Goal: Information Seeking & Learning: Learn about a topic

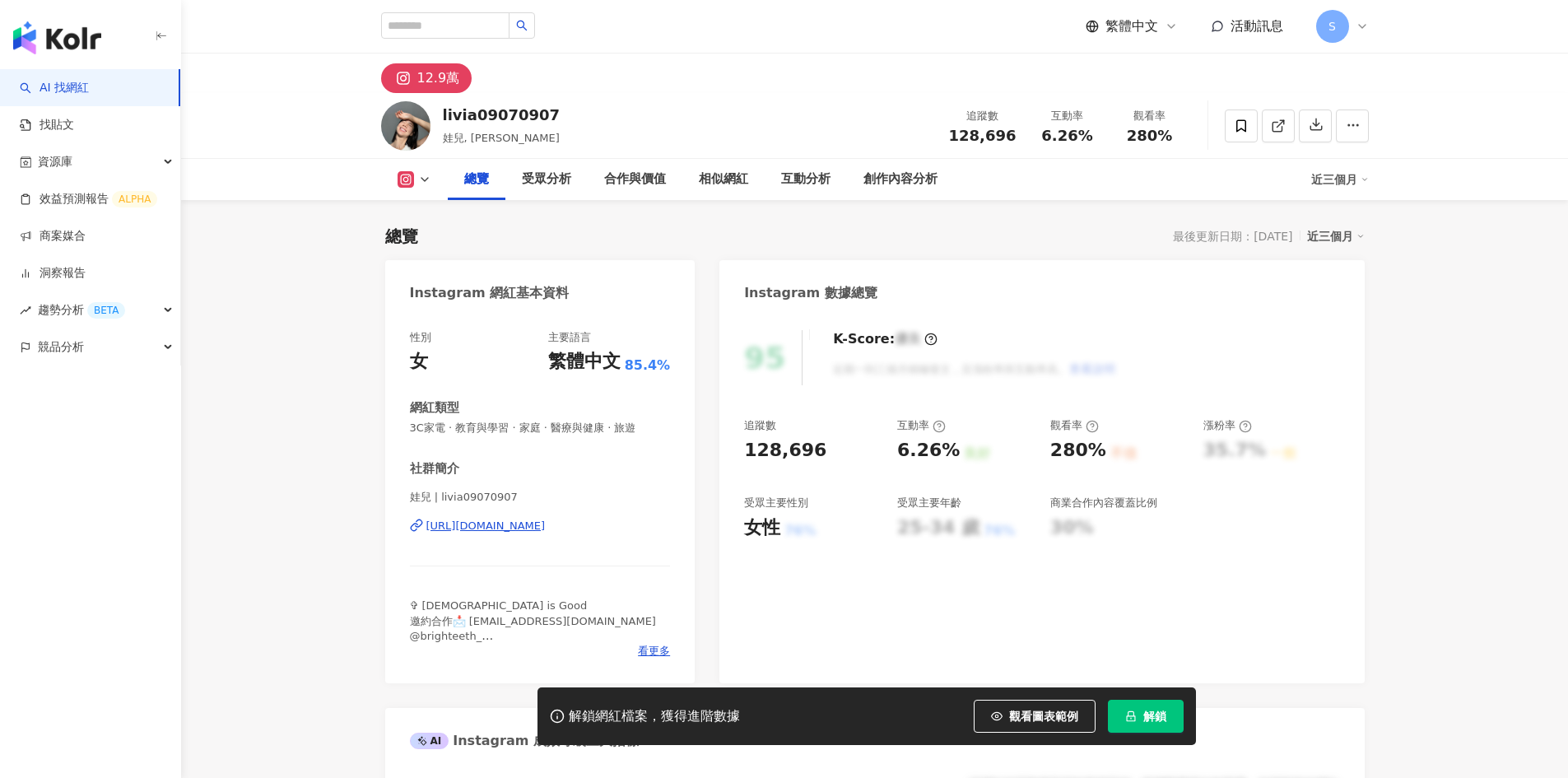
scroll to position [101, 0]
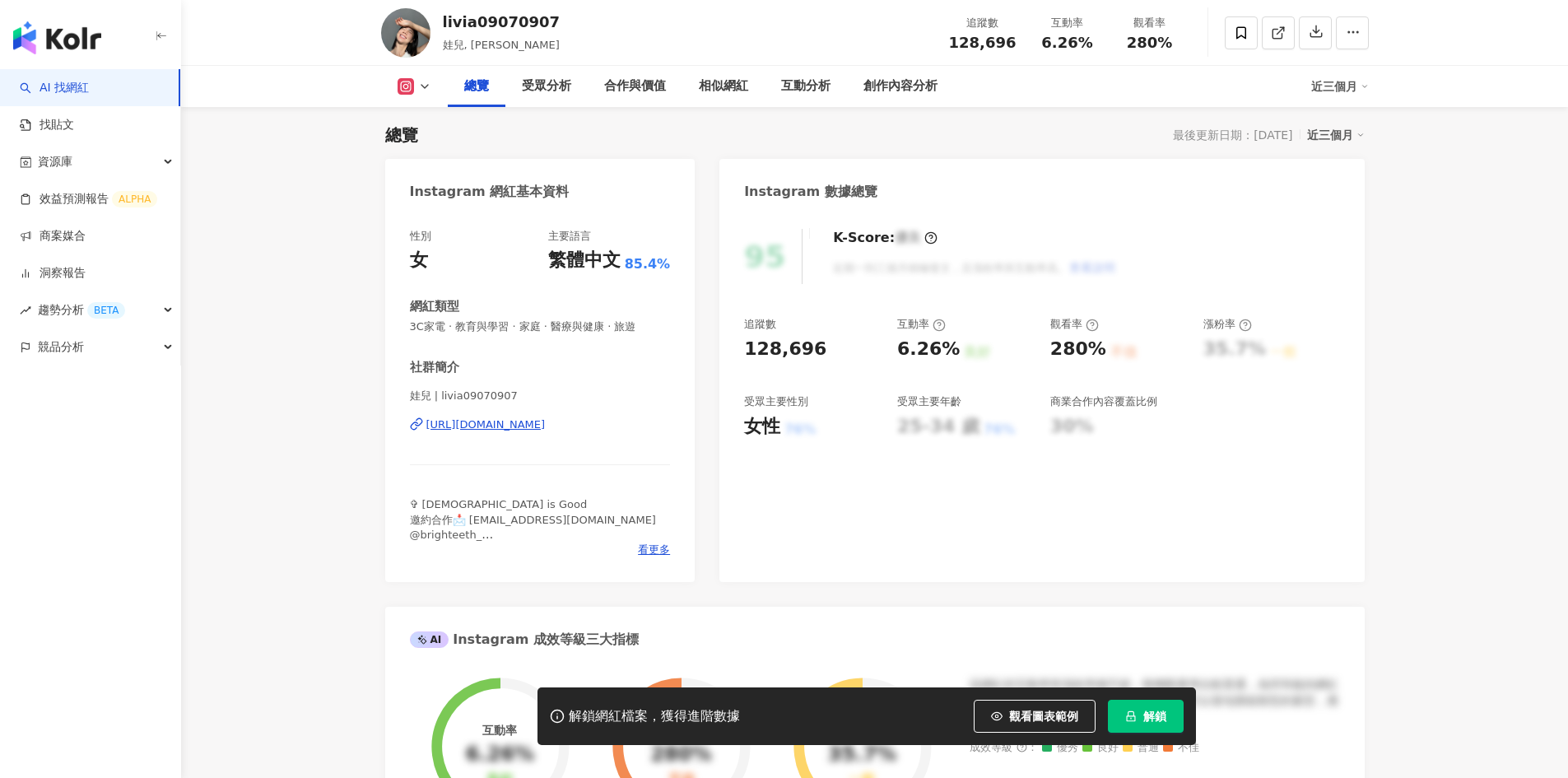
click at [1160, 718] on span "解鎖" at bounding box center [1155, 716] width 23 height 13
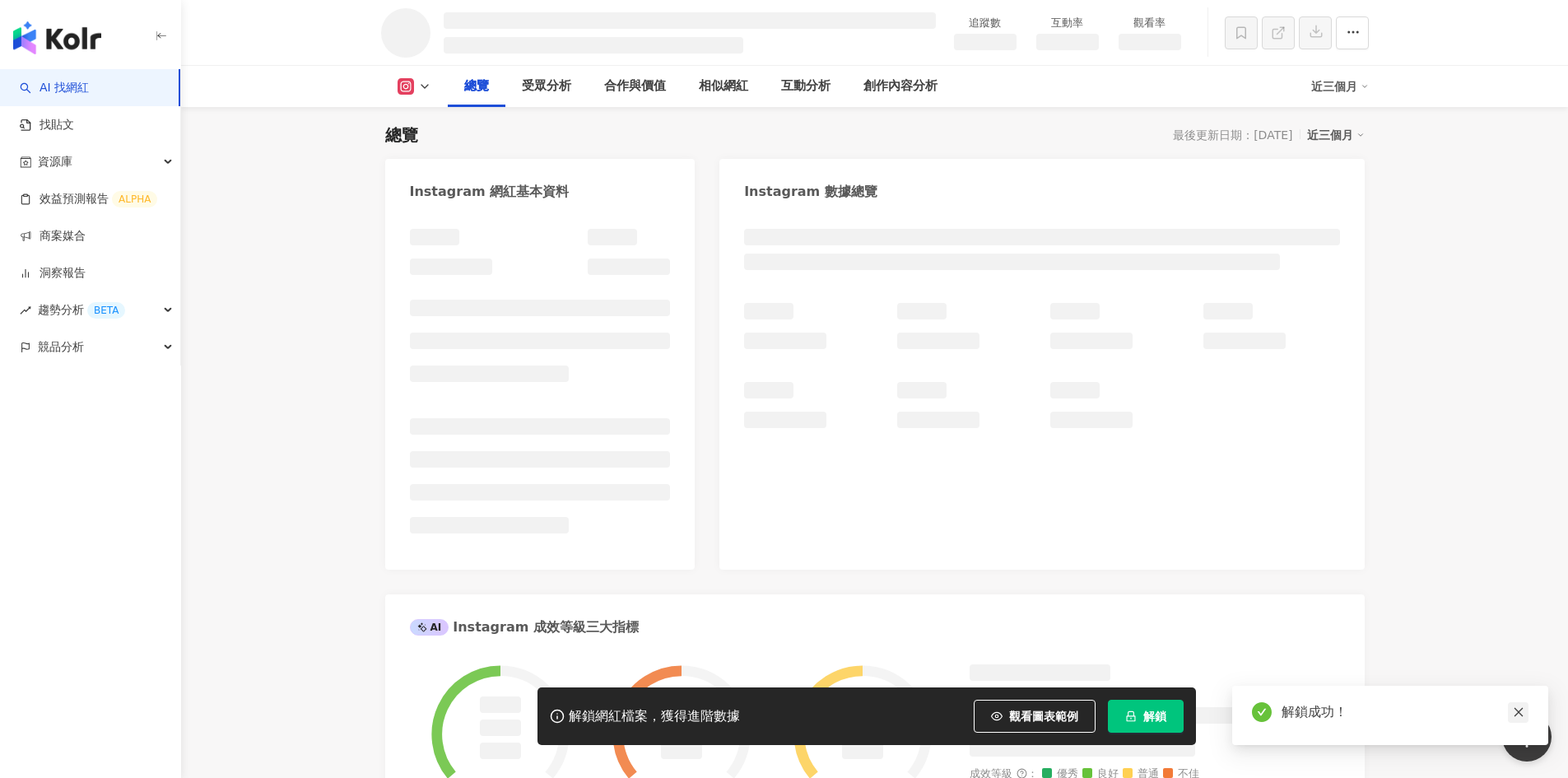
click at [1517, 710] on icon "close" at bounding box center [1518, 712] width 9 height 9
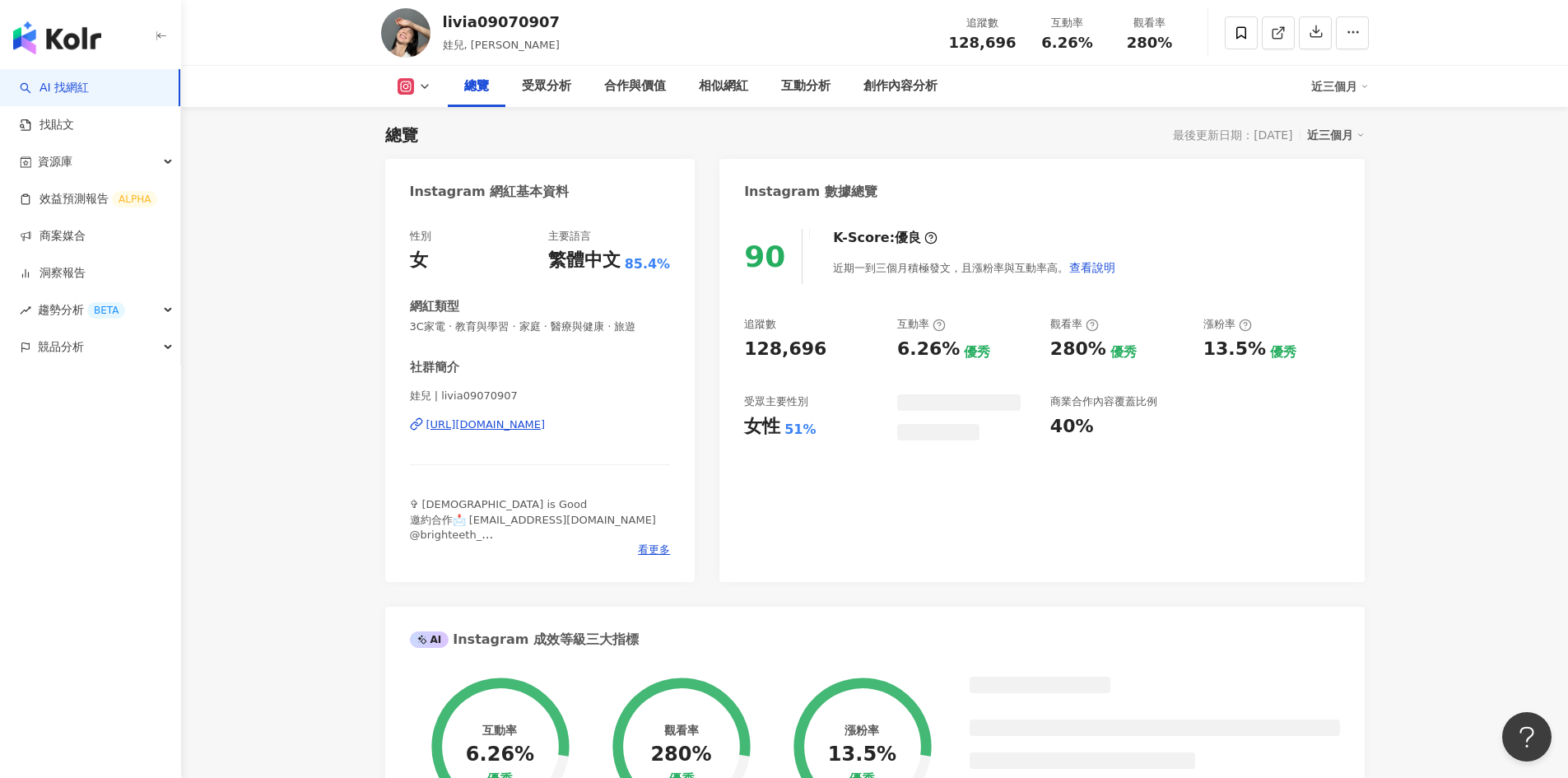
click at [1518, 721] on button "Open Beacon popover" at bounding box center [1527, 737] width 50 height 50
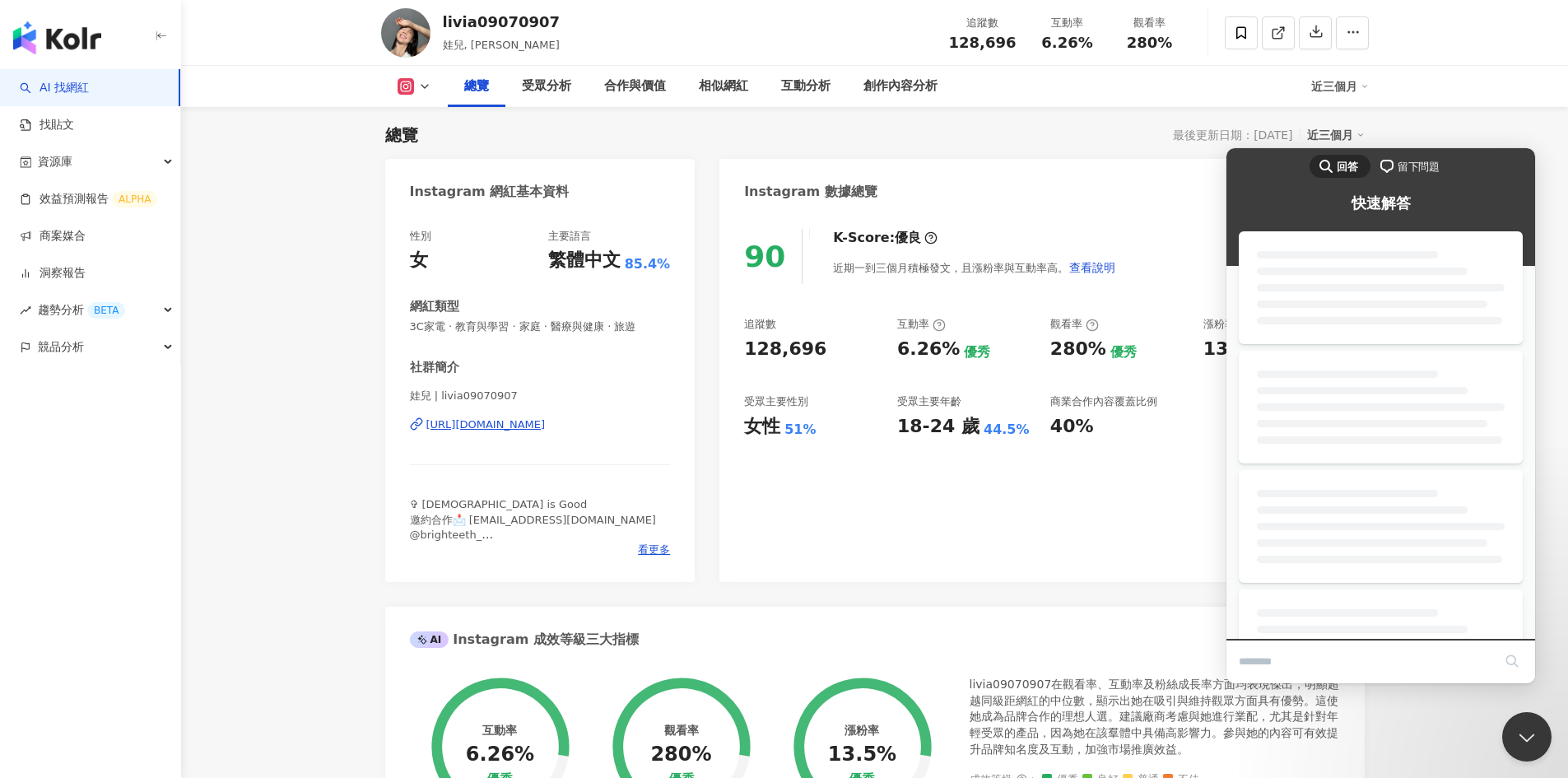
click at [1090, 510] on div "90 K-Score : 優良 近期一到三個月積極發文，且漲粉率與互動率高。 查看說明 追蹤數 128,696 互動率 6.26% 優秀 觀看率 280% 優…" at bounding box center [1041, 397] width 644 height 370
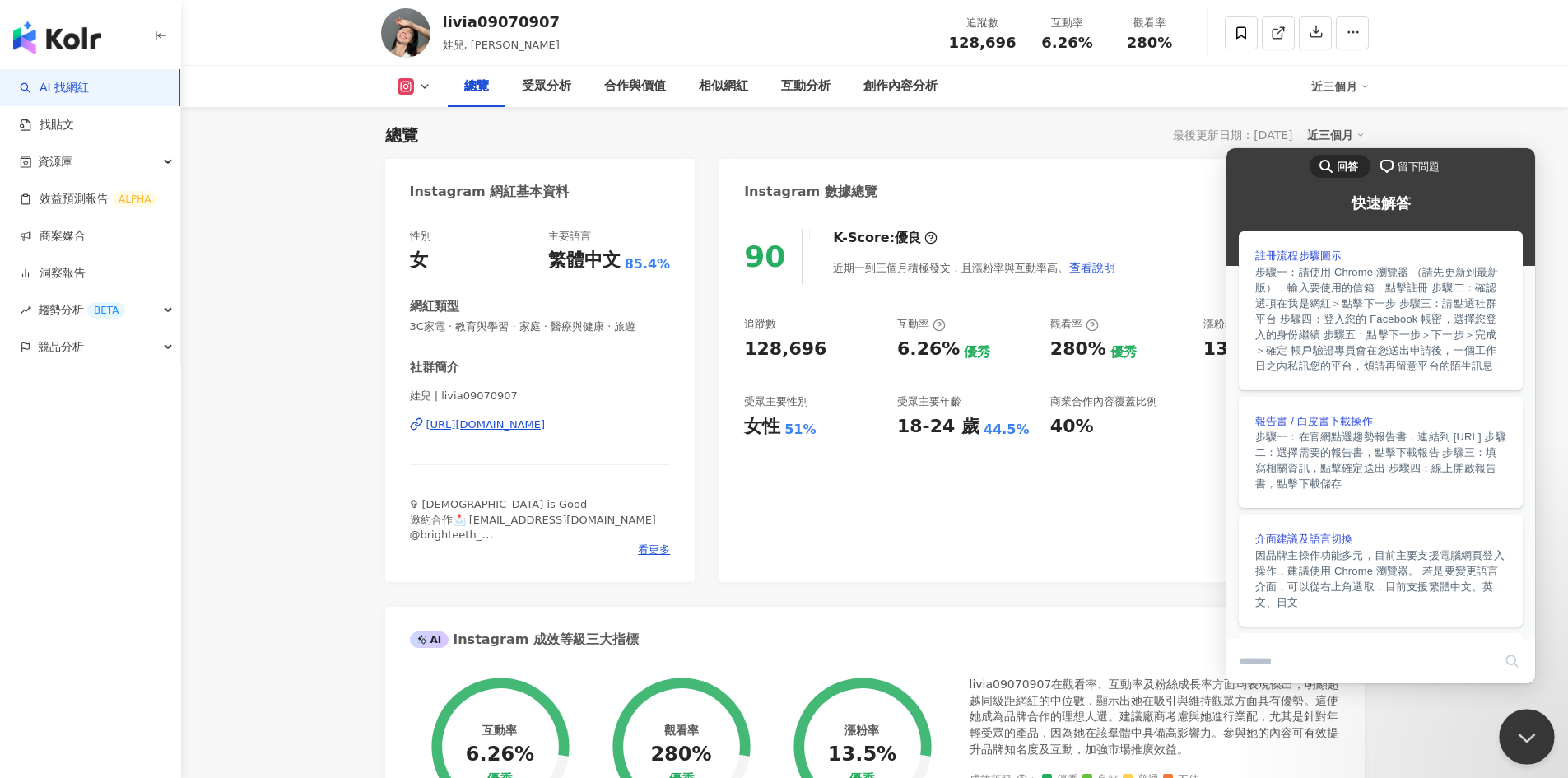
click at [1528, 729] on button "Close Beacon popover" at bounding box center [1524, 734] width 50 height 50
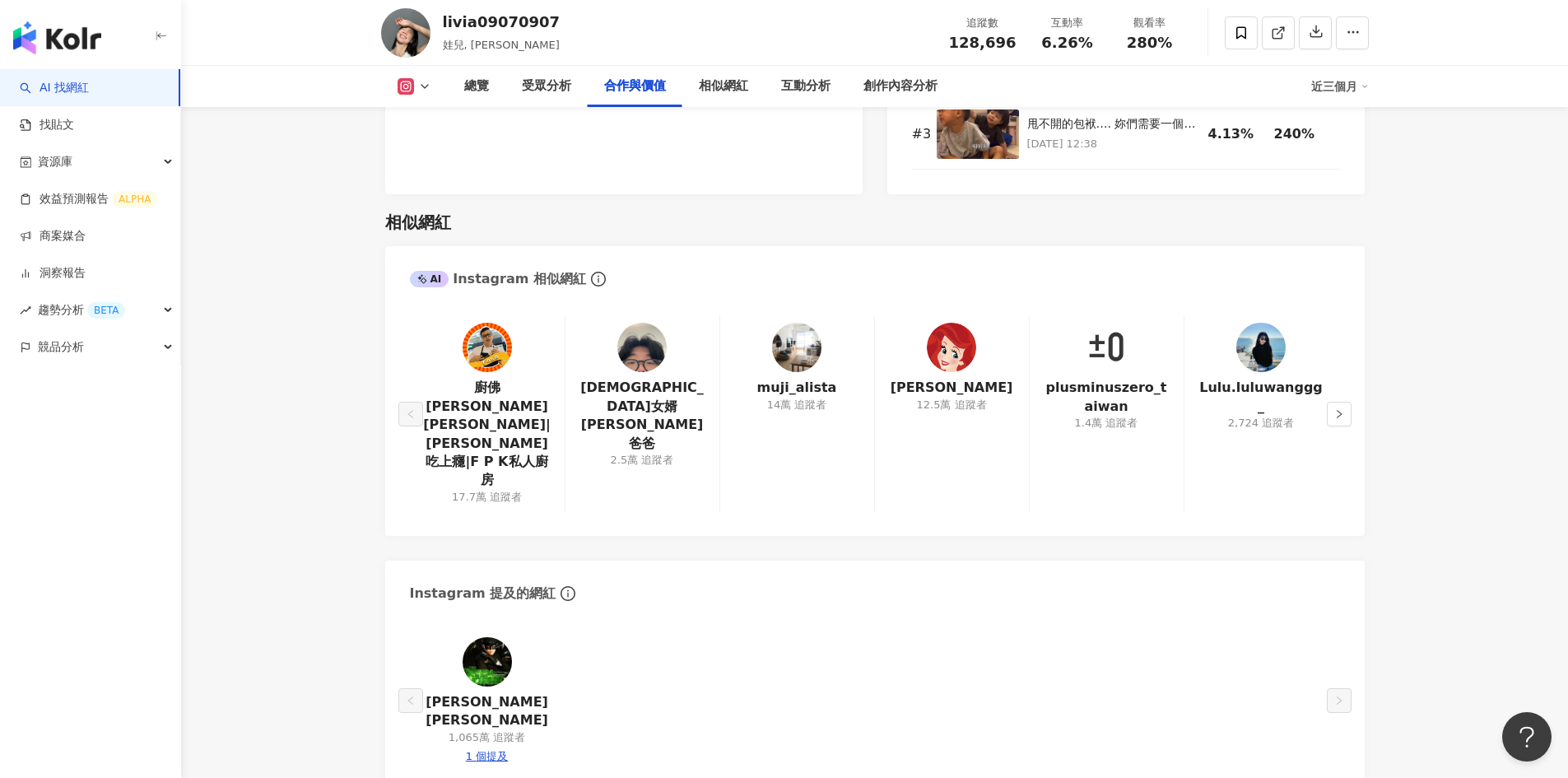
scroll to position [2306, 0]
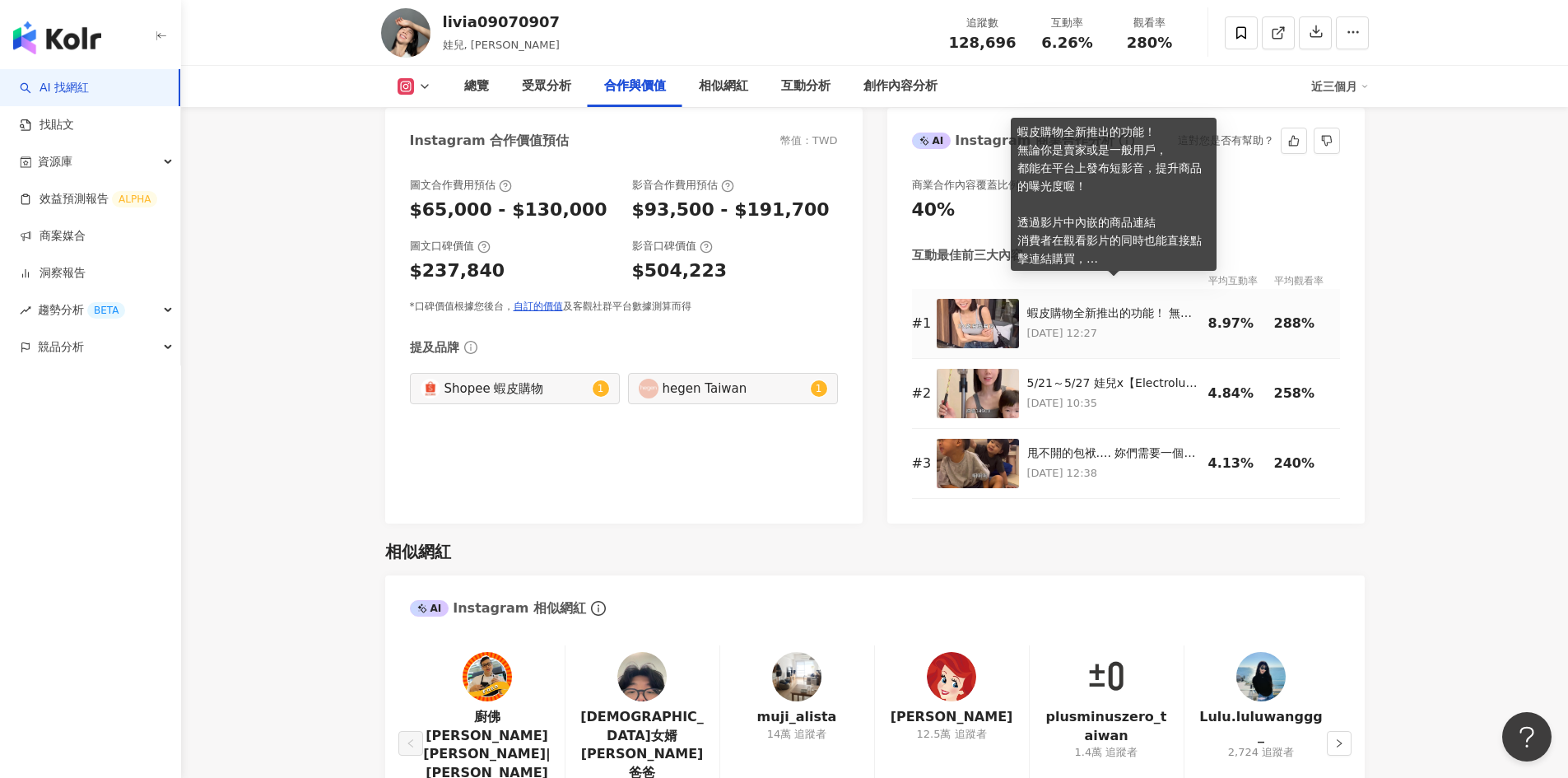
click at [1069, 306] on div "蝦皮購物全新推出的功能！ 無論你是賣家或是一般用戶， 都能在平台上發布短影音，提升商品的曝光度喔！ 透過影片中內嵌的商品連結 消費者在觀看影片的同時也能直接點…" at bounding box center [1114, 314] width 172 height 17
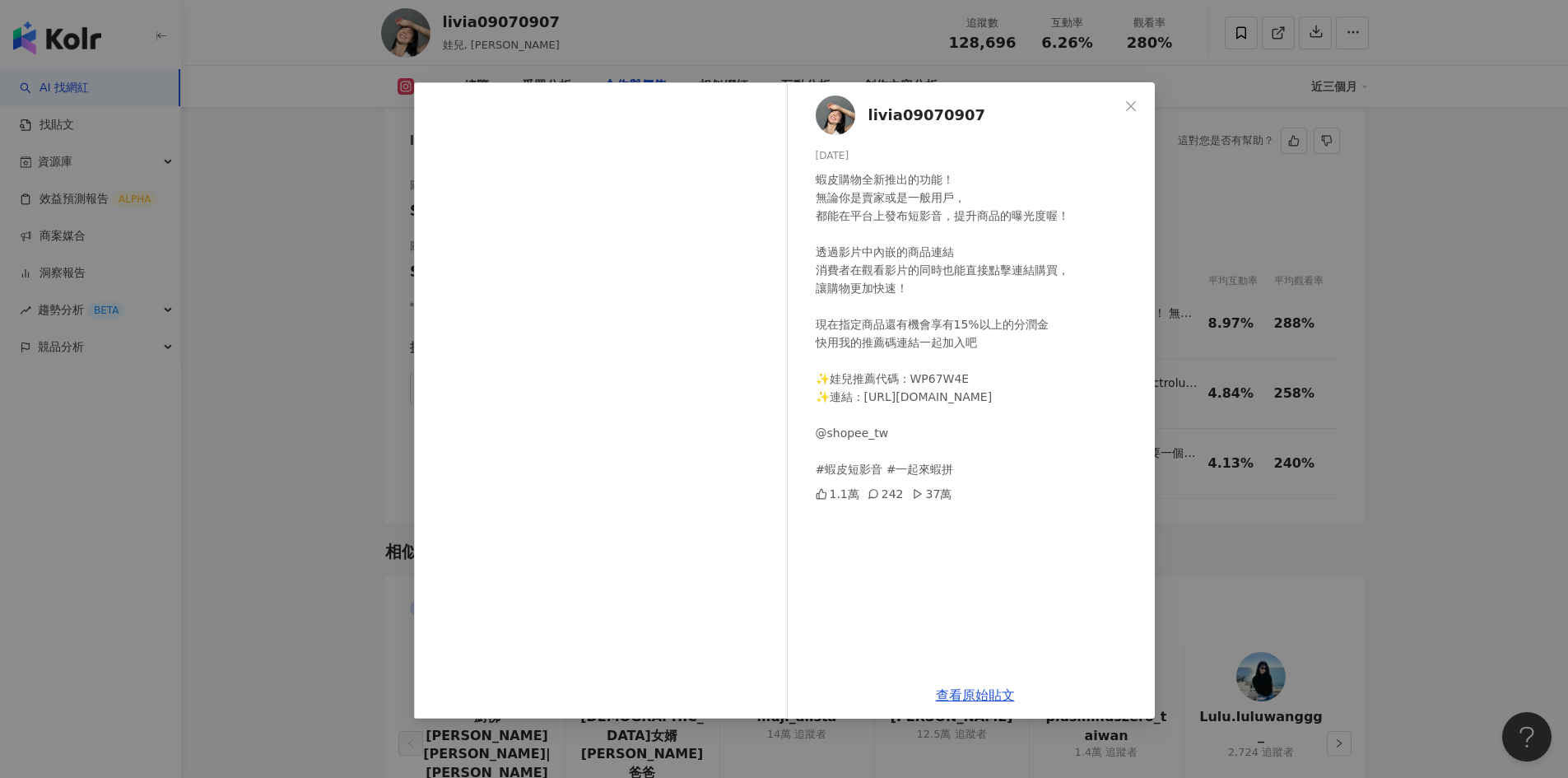
click at [1271, 368] on div "livia09070907 [DATE] 蝦皮購物全新推出的功能！ 無論你是賣家或是一般用戶， 都能在平台上發布短影音，提升商品的曝光度喔！ 透過影片中內嵌的…" at bounding box center [784, 389] width 1568 height 778
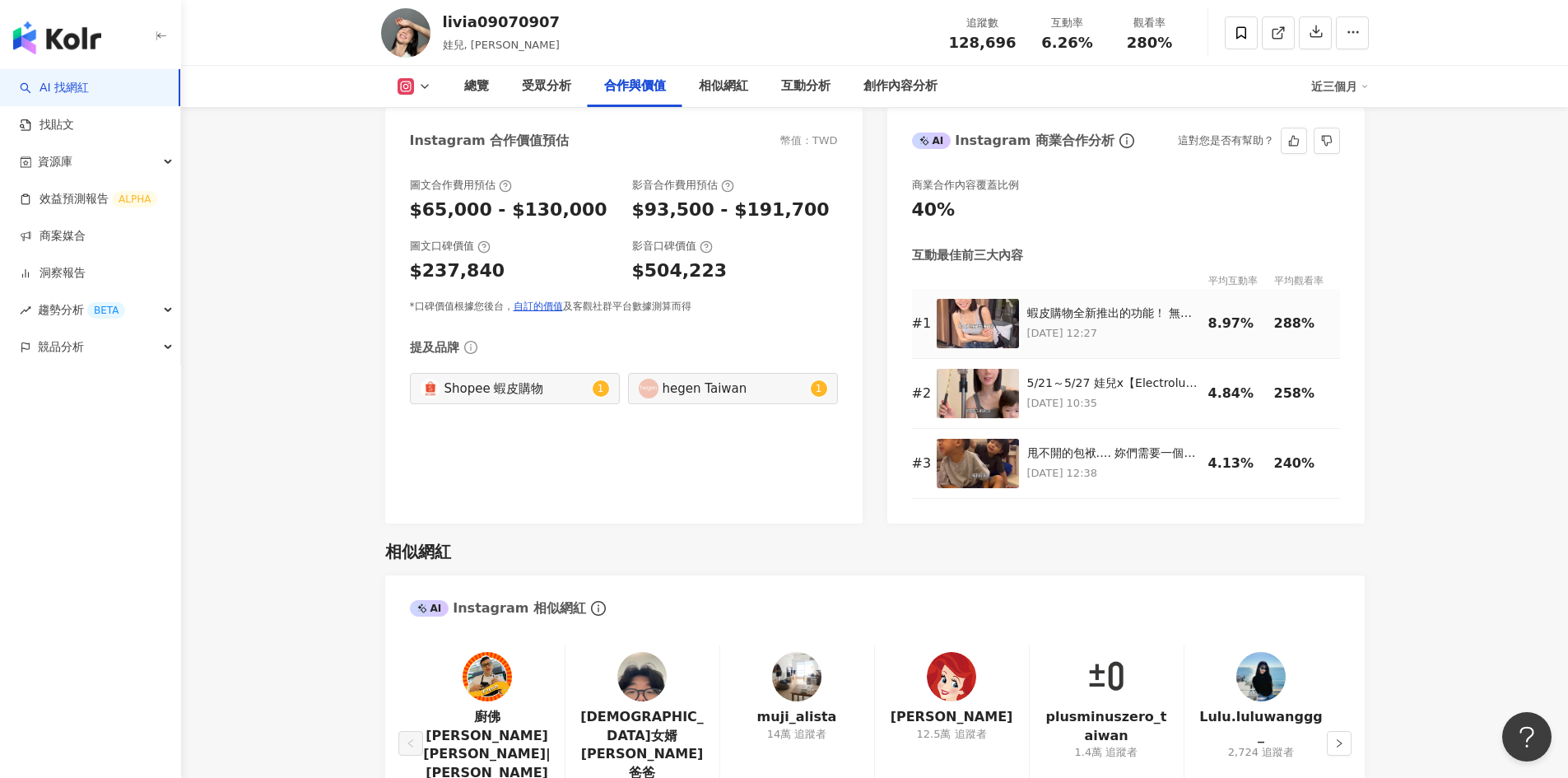
click at [987, 300] on img at bounding box center [978, 324] width 83 height 50
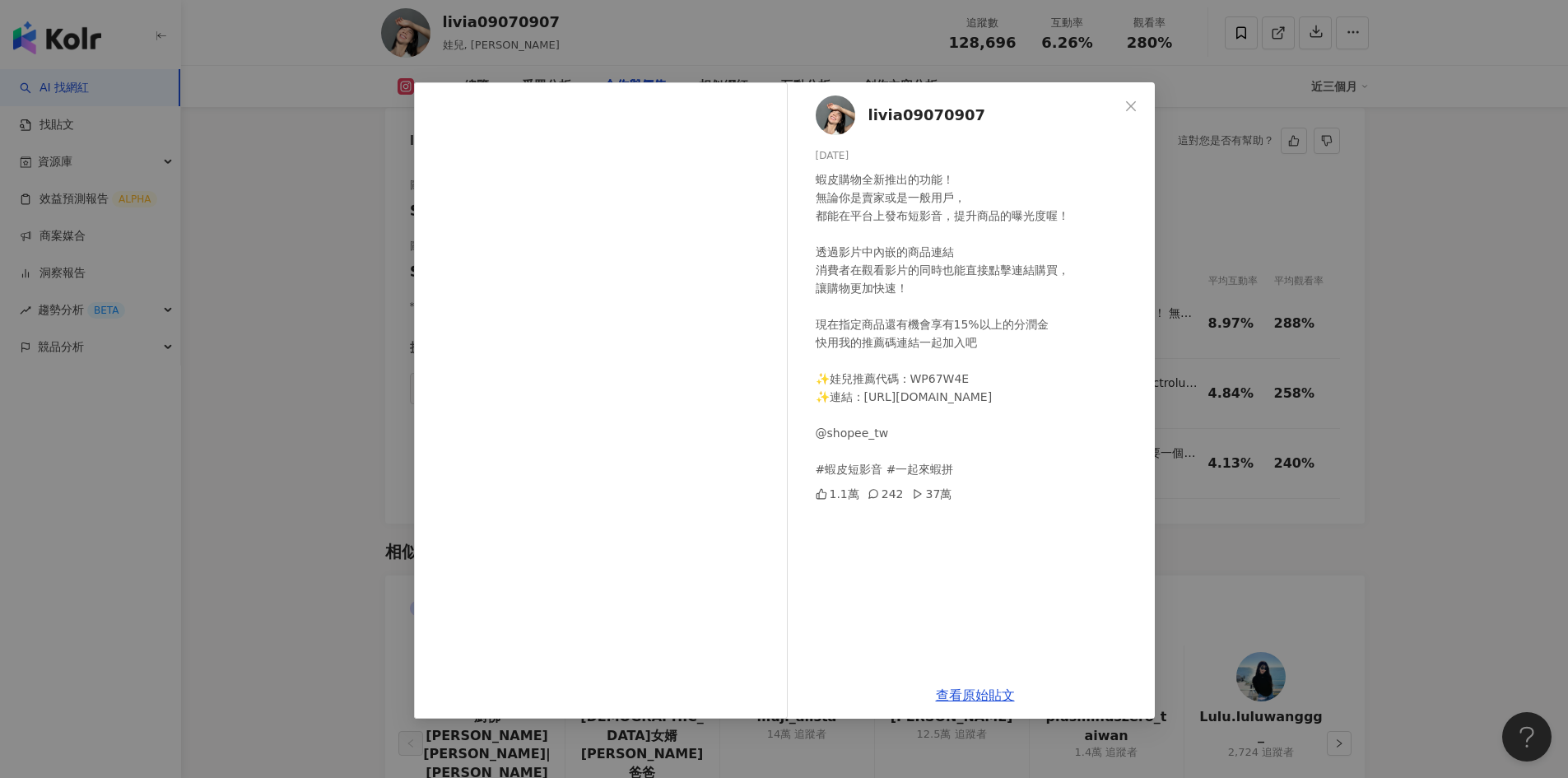
click at [1418, 385] on div "livia09070907 [DATE] 蝦皮購物全新推出的功能！ 無論你是賣家或是一般用戶， 都能在平台上發布短影音，提升商品的曝光度喔！ 透過影片中內嵌的…" at bounding box center [784, 389] width 1568 height 778
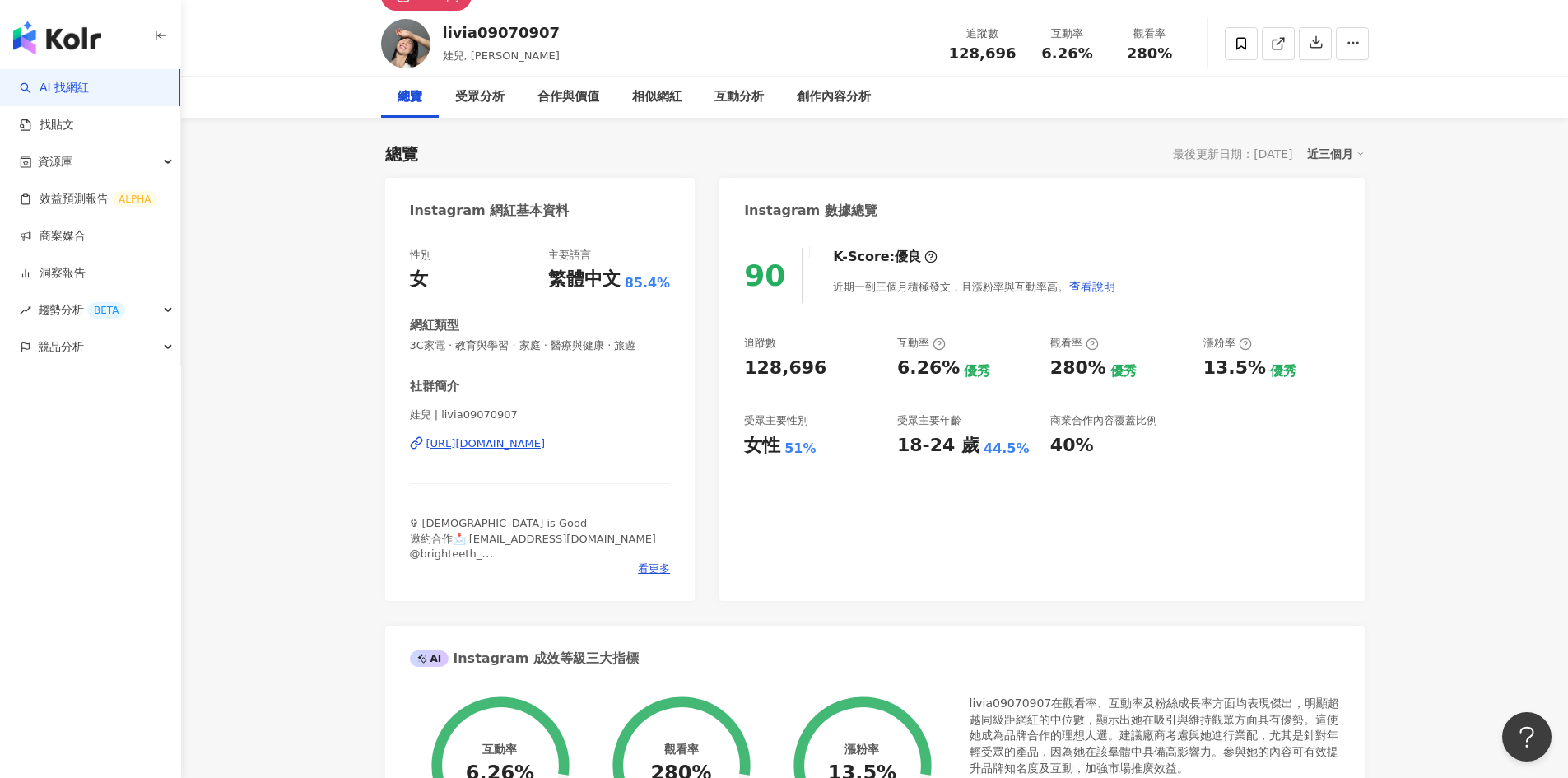
scroll to position [0, 0]
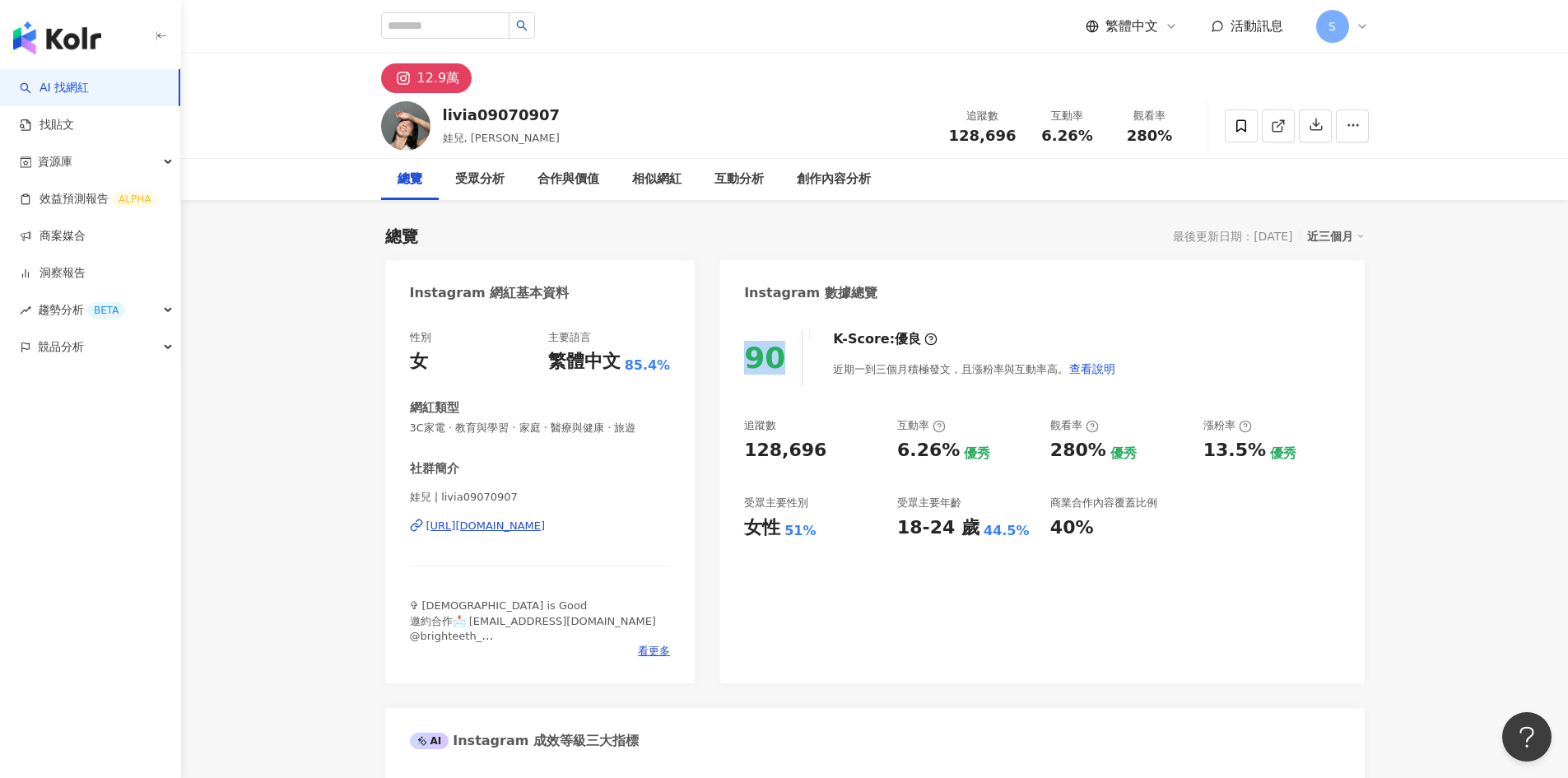
drag, startPoint x: 791, startPoint y: 365, endPoint x: 747, endPoint y: 353, distance: 45.6
click at [747, 353] on div "90" at bounding box center [773, 357] width 59 height 55
click at [784, 360] on div "90" at bounding box center [773, 357] width 59 height 55
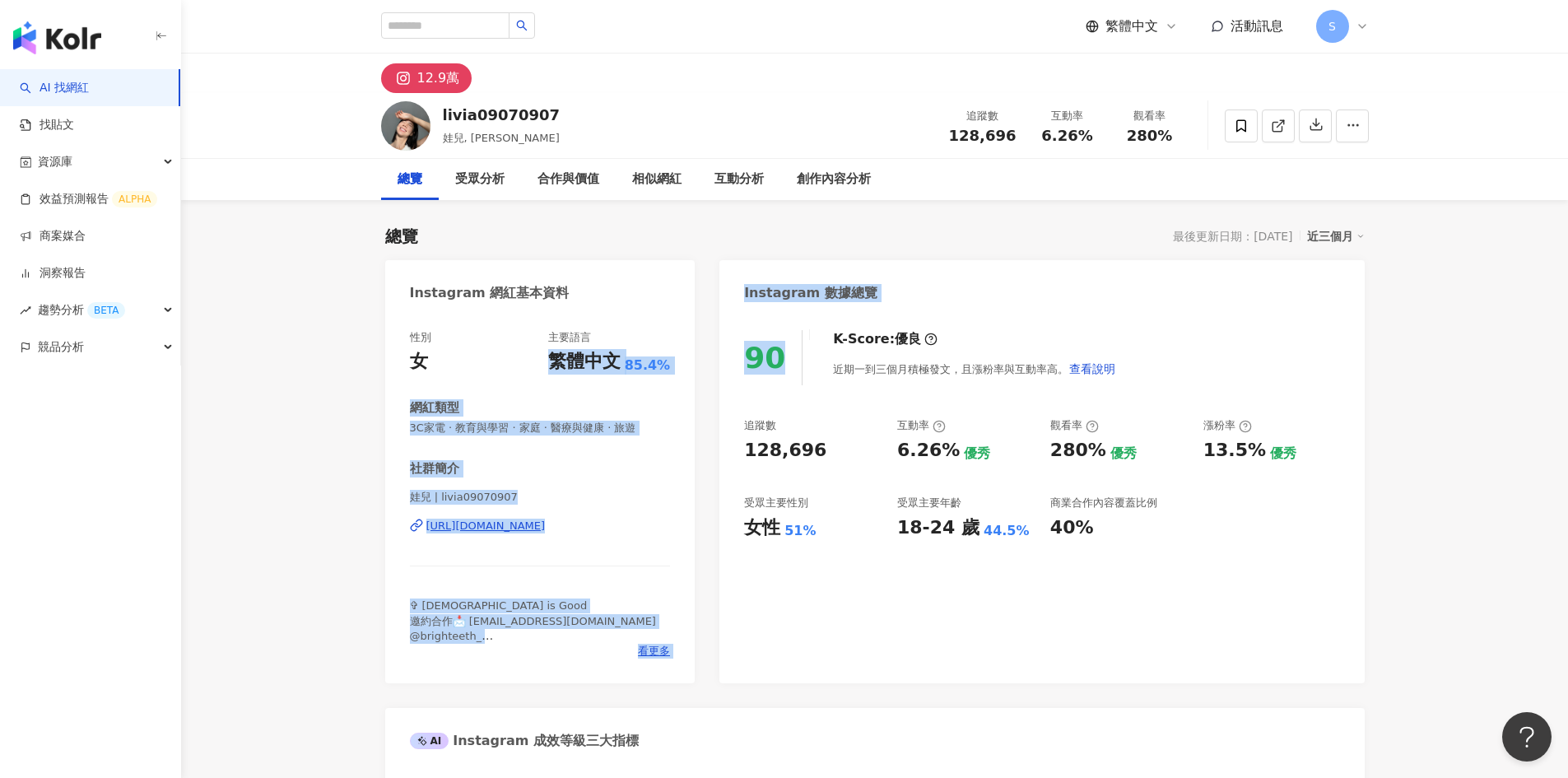
drag, startPoint x: 776, startPoint y: 366, endPoint x: 705, endPoint y: 341, distance: 75.3
click at [756, 368] on div "90" at bounding box center [764, 357] width 41 height 34
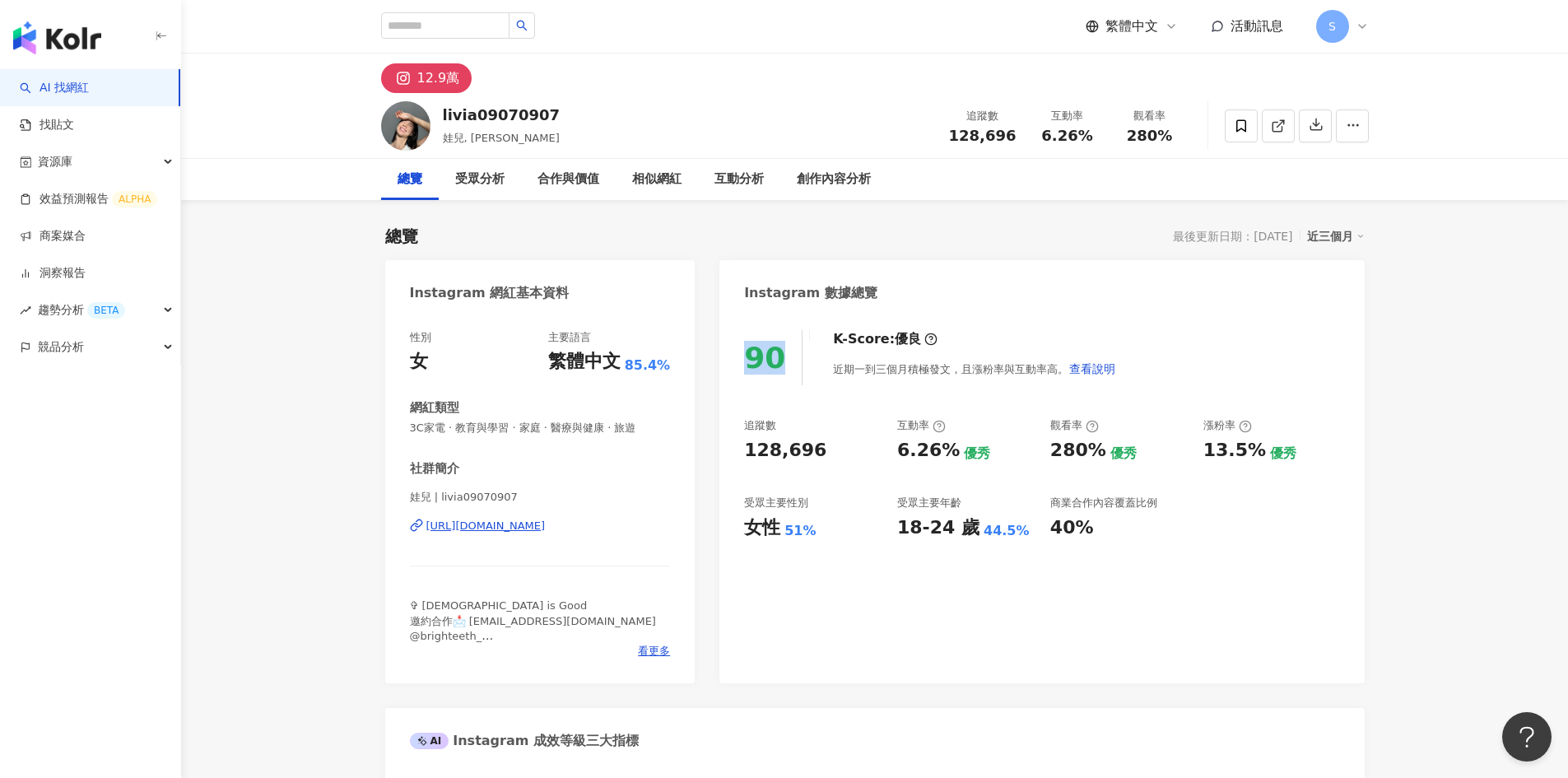
drag, startPoint x: 782, startPoint y: 368, endPoint x: 739, endPoint y: 368, distance: 43.0
click at [739, 368] on div "90 K-Score : 優良 近期一到三個月積極發文，且漲粉率與互動率高。 查看說明 追蹤數 128,696 互動率 6.26% 優秀 觀看率 280% 優…" at bounding box center [1041, 499] width 644 height 370
click at [895, 362] on div "近期一到三個月積極發文，且漲粉率與互動率高。 查看說明" at bounding box center [974, 368] width 284 height 33
click at [1325, 245] on div "近三個月" at bounding box center [1335, 237] width 58 height 21
click at [1335, 297] on link "近六個月" at bounding box center [1343, 303] width 46 height 18
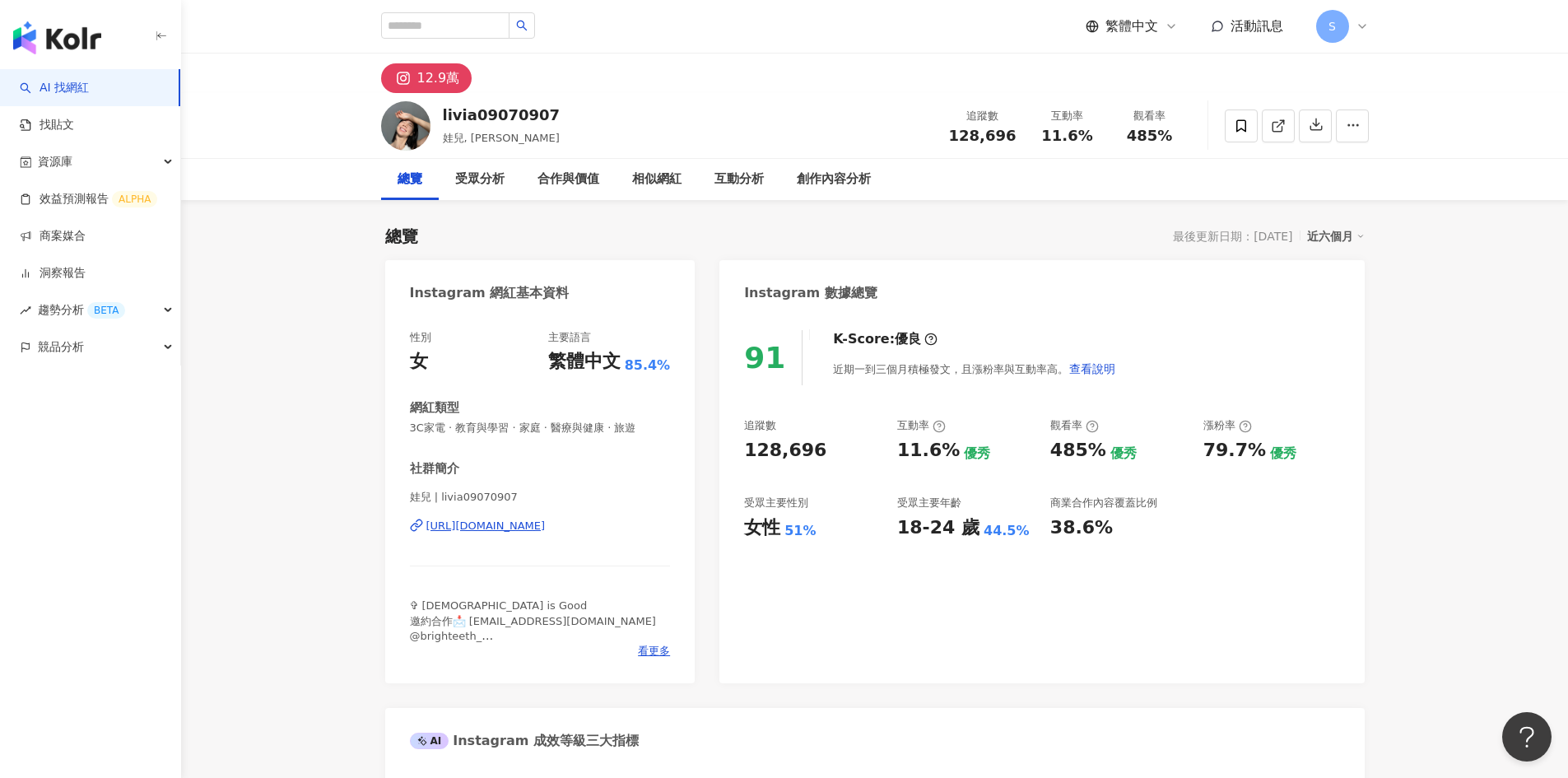
click at [1324, 241] on div "近六個月" at bounding box center [1335, 237] width 58 height 21
click at [1335, 277] on link "近三個月" at bounding box center [1343, 270] width 46 height 18
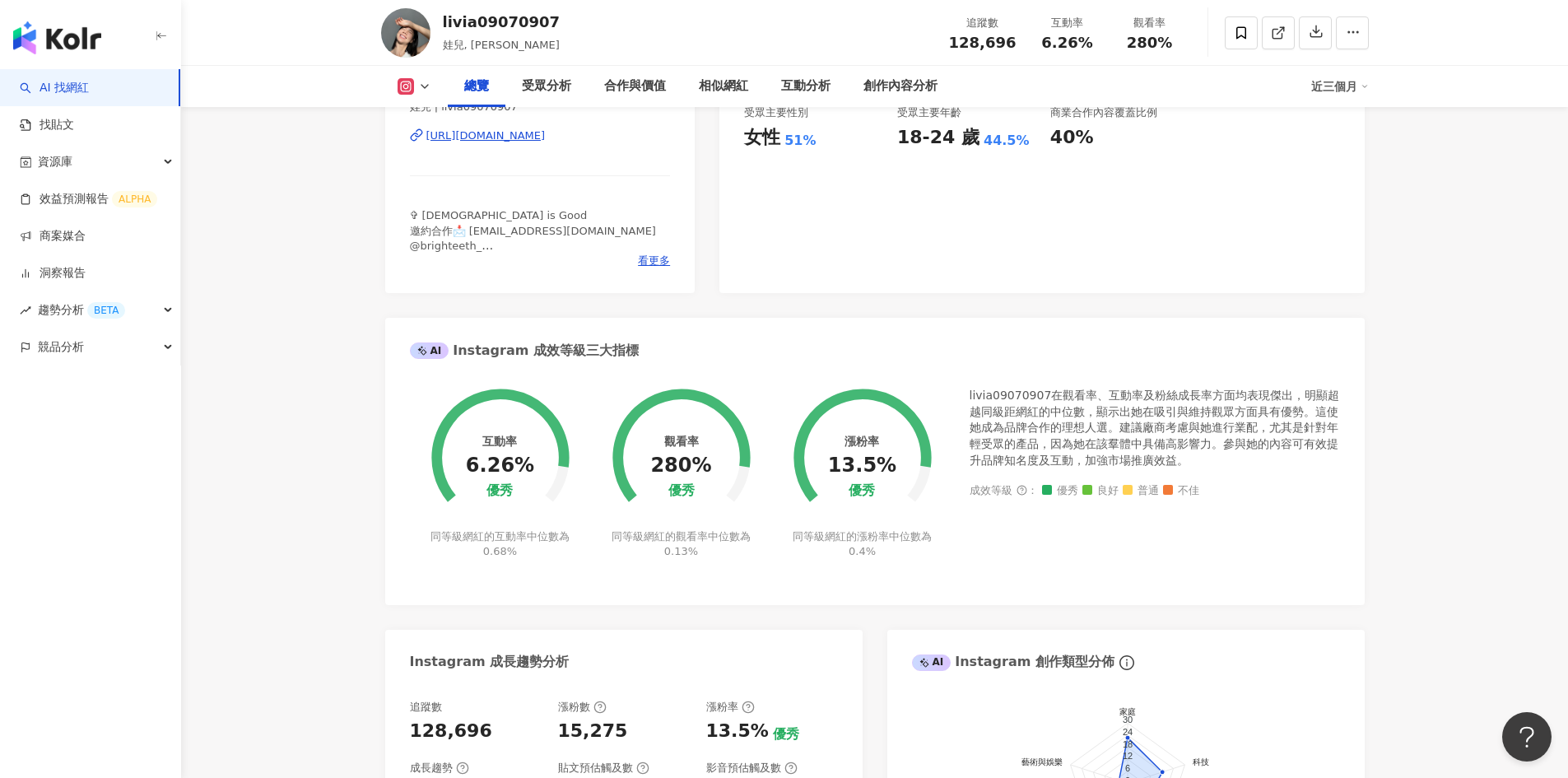
scroll to position [412, 0]
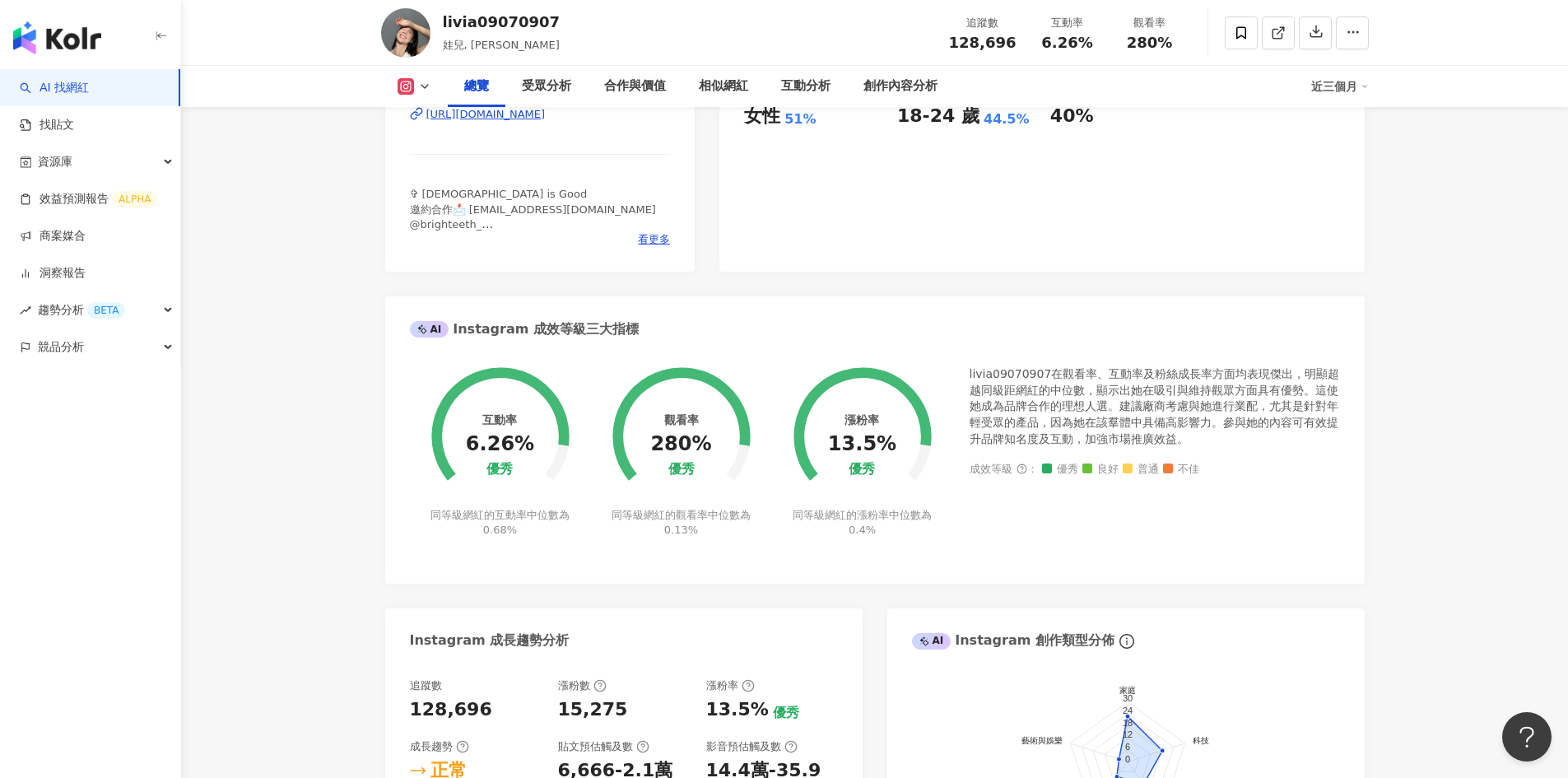
drag, startPoint x: 724, startPoint y: 446, endPoint x: 632, endPoint y: 448, distance: 92.0
click at [632, 448] on circle at bounding box center [680, 436] width 116 height 116
click at [1100, 301] on div "AI Instagram 成效等級三大指標" at bounding box center [875, 323] width 980 height 53
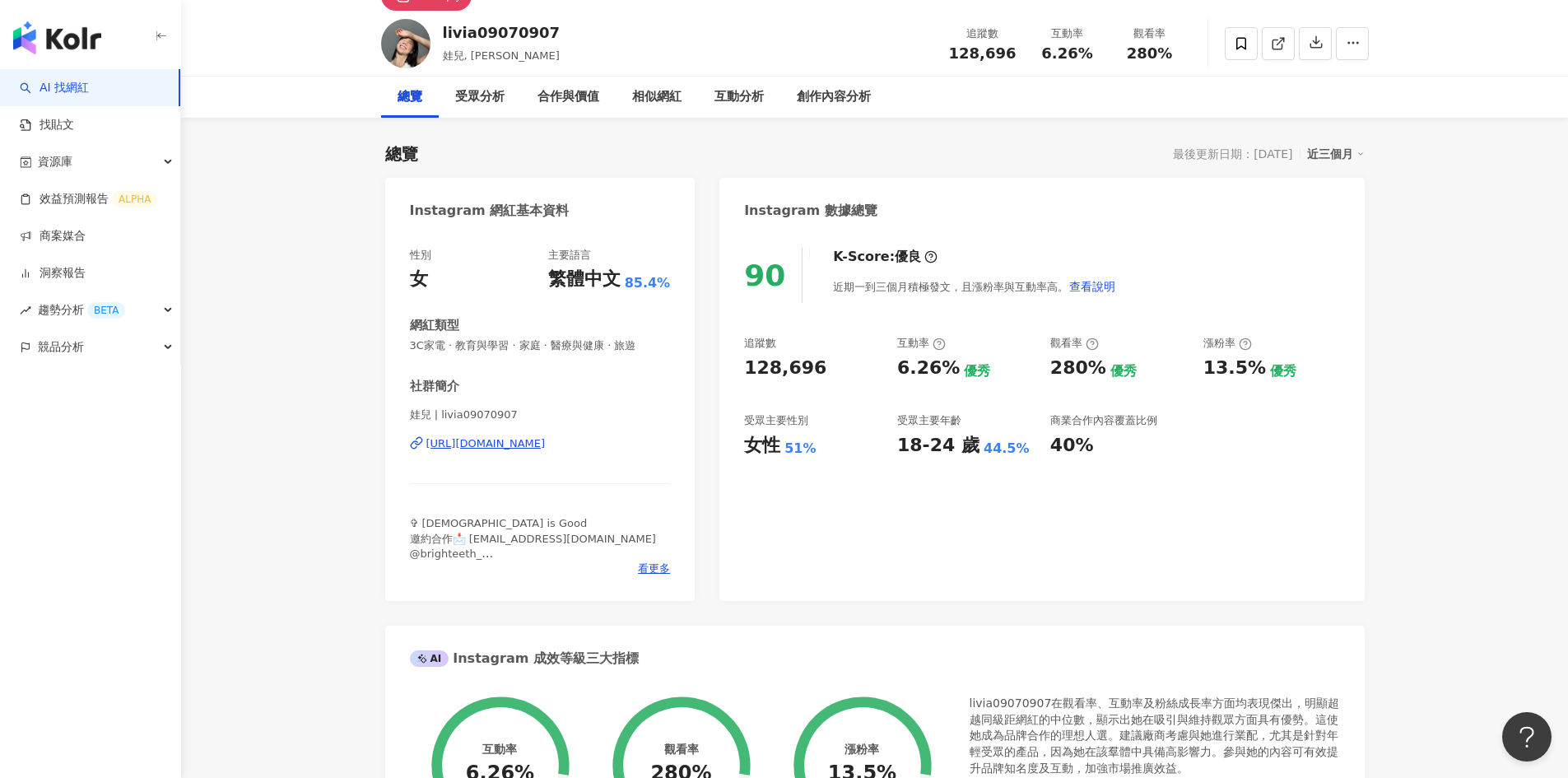
scroll to position [0, 0]
